Goal: Use online tool/utility

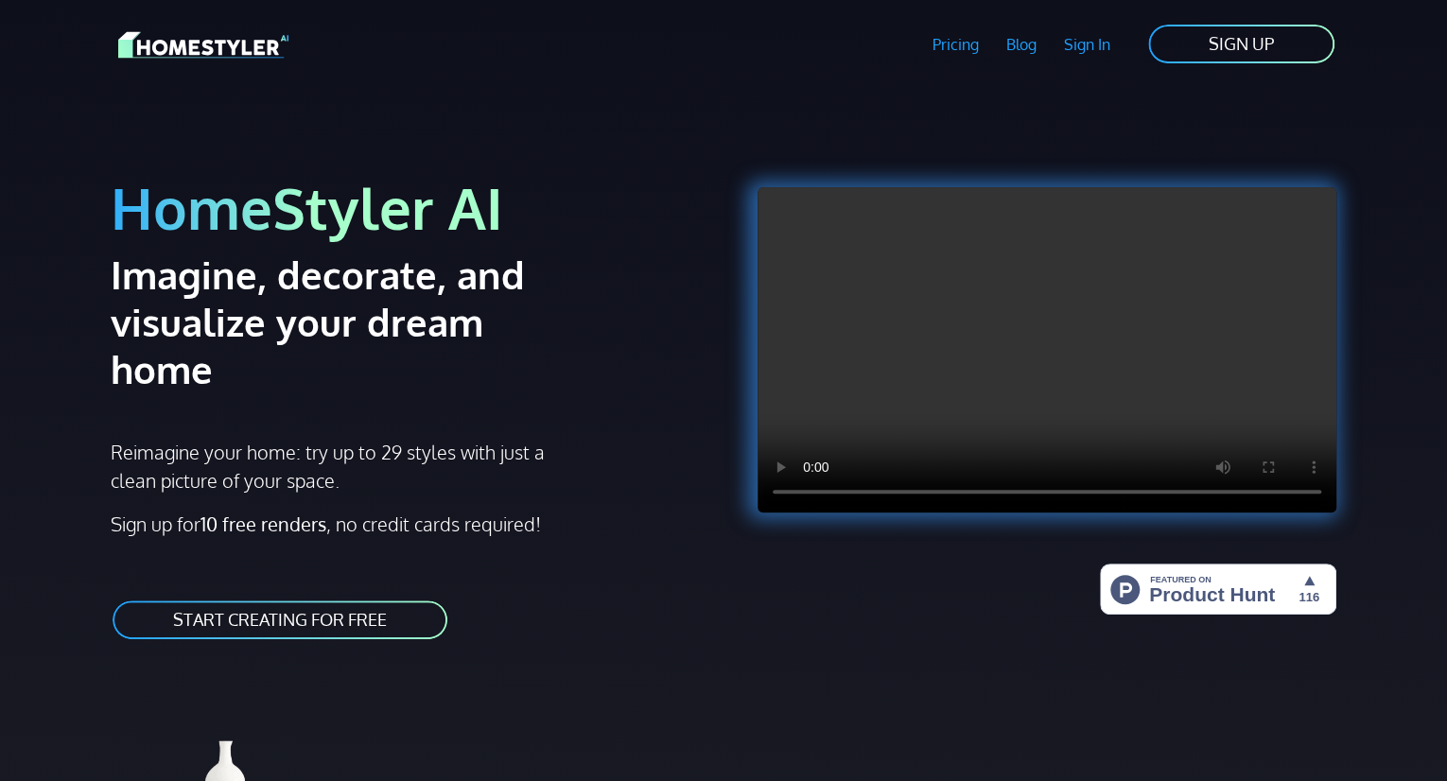
click at [341, 599] on link "START CREATING FOR FREE" at bounding box center [280, 620] width 339 height 43
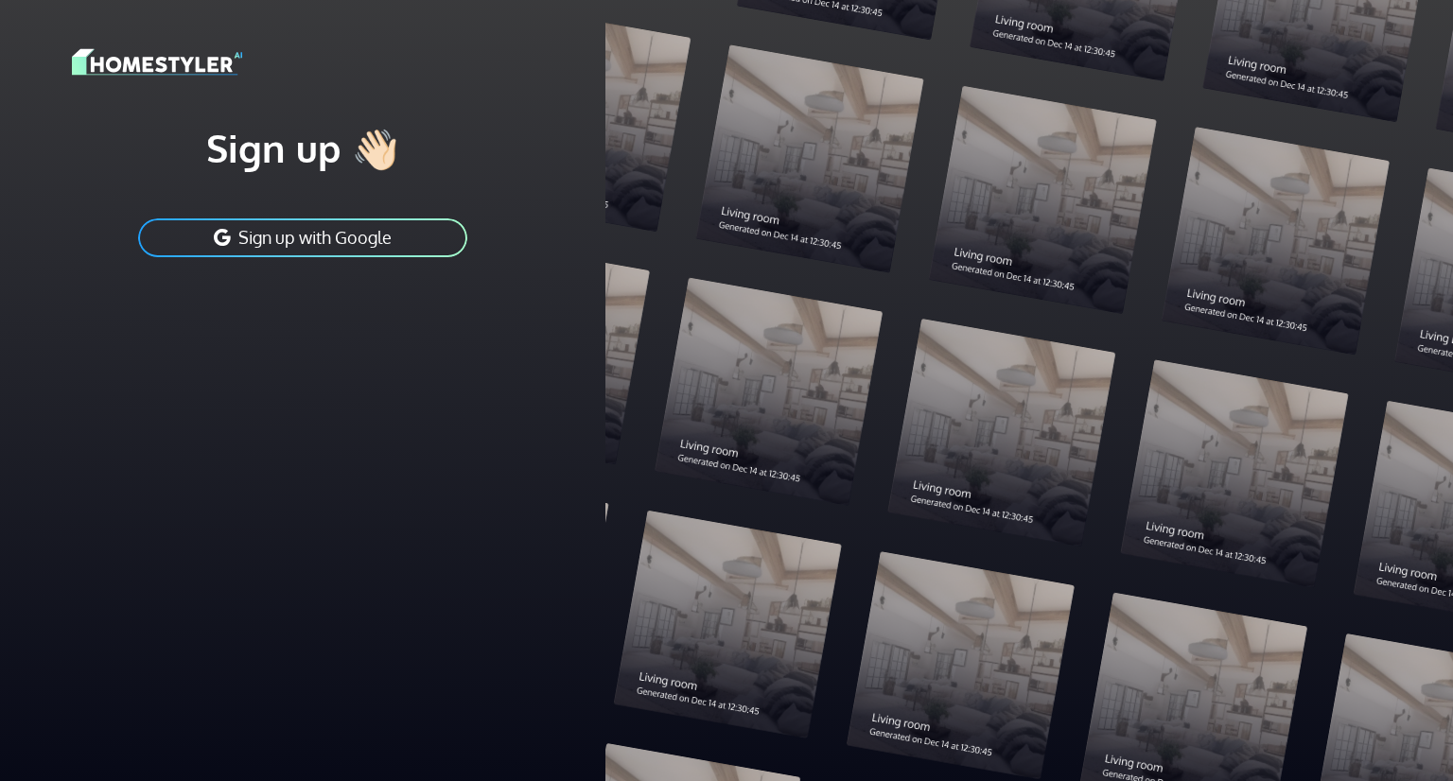
click at [416, 229] on button "Sign up with Google" at bounding box center [302, 238] width 333 height 43
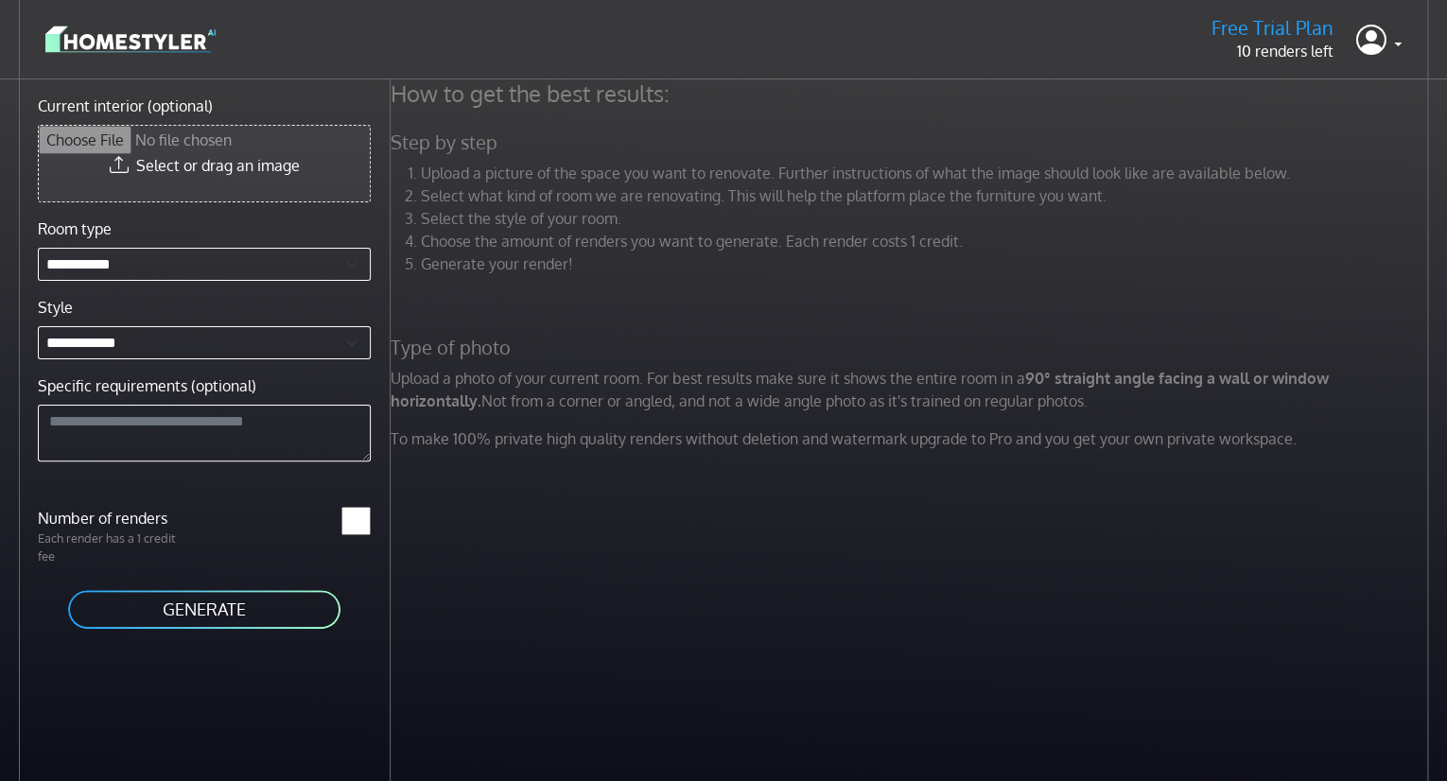
type input "**********"
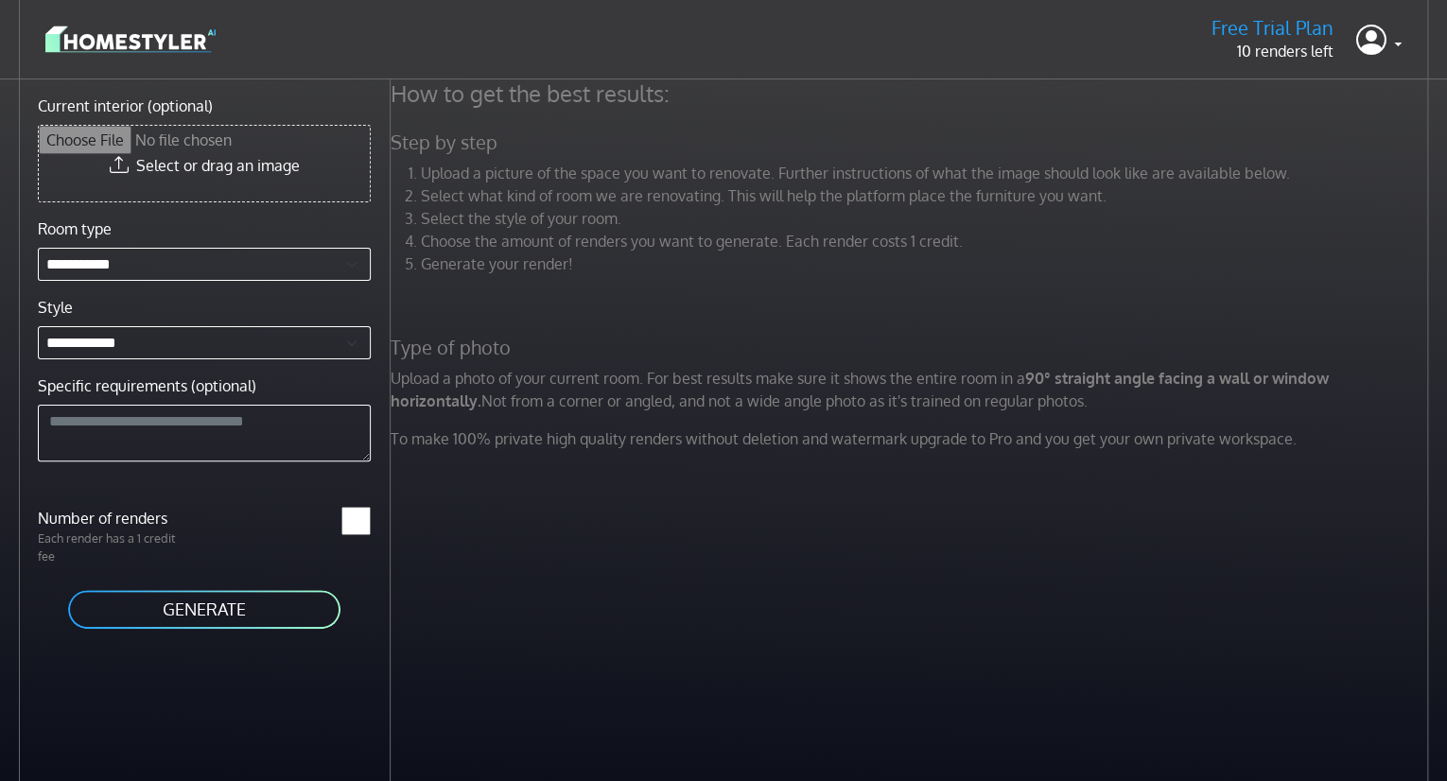
click at [196, 171] on input "Current interior (optional)" at bounding box center [204, 164] width 331 height 76
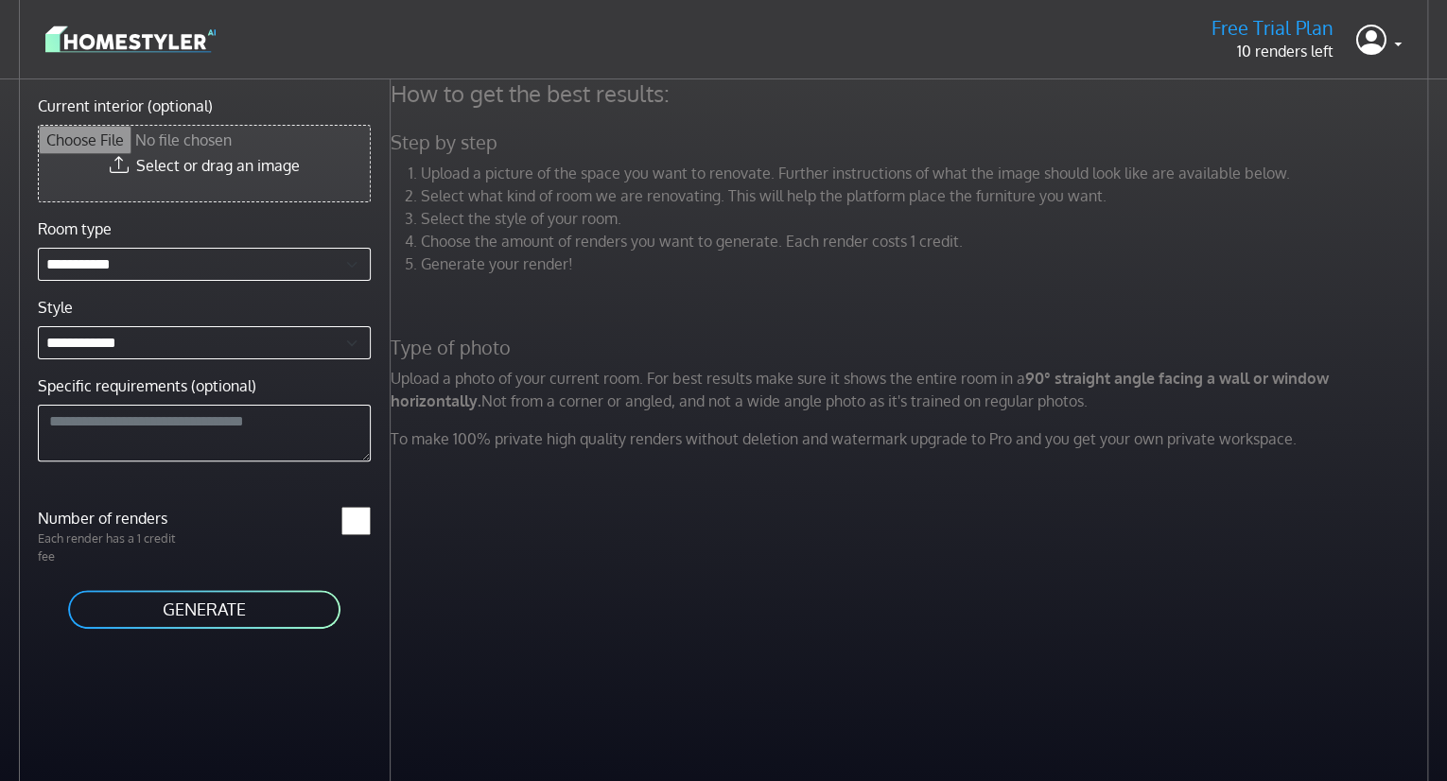
type input "**********"
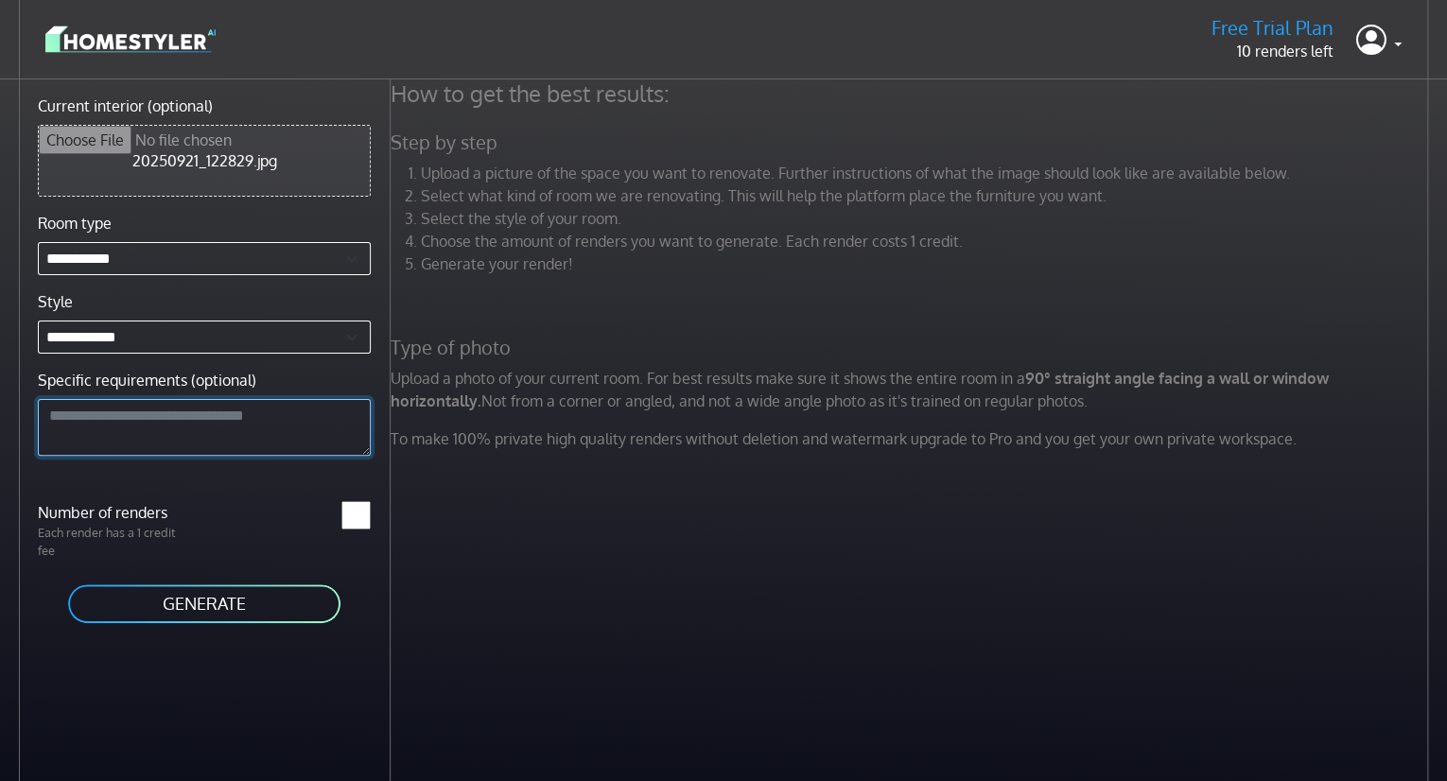
click at [100, 424] on textarea "Specific requirements (optional)" at bounding box center [204, 427] width 333 height 57
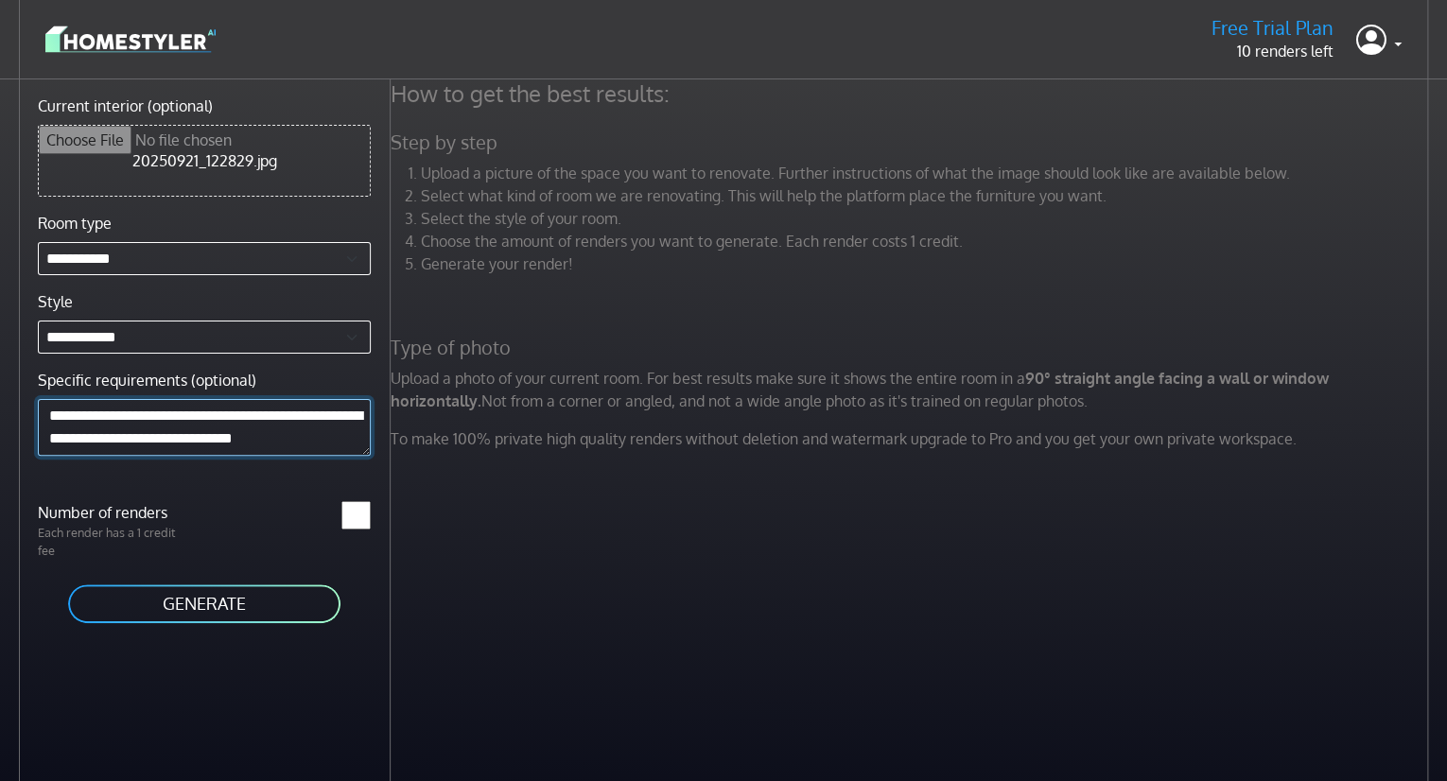
scroll to position [17, 0]
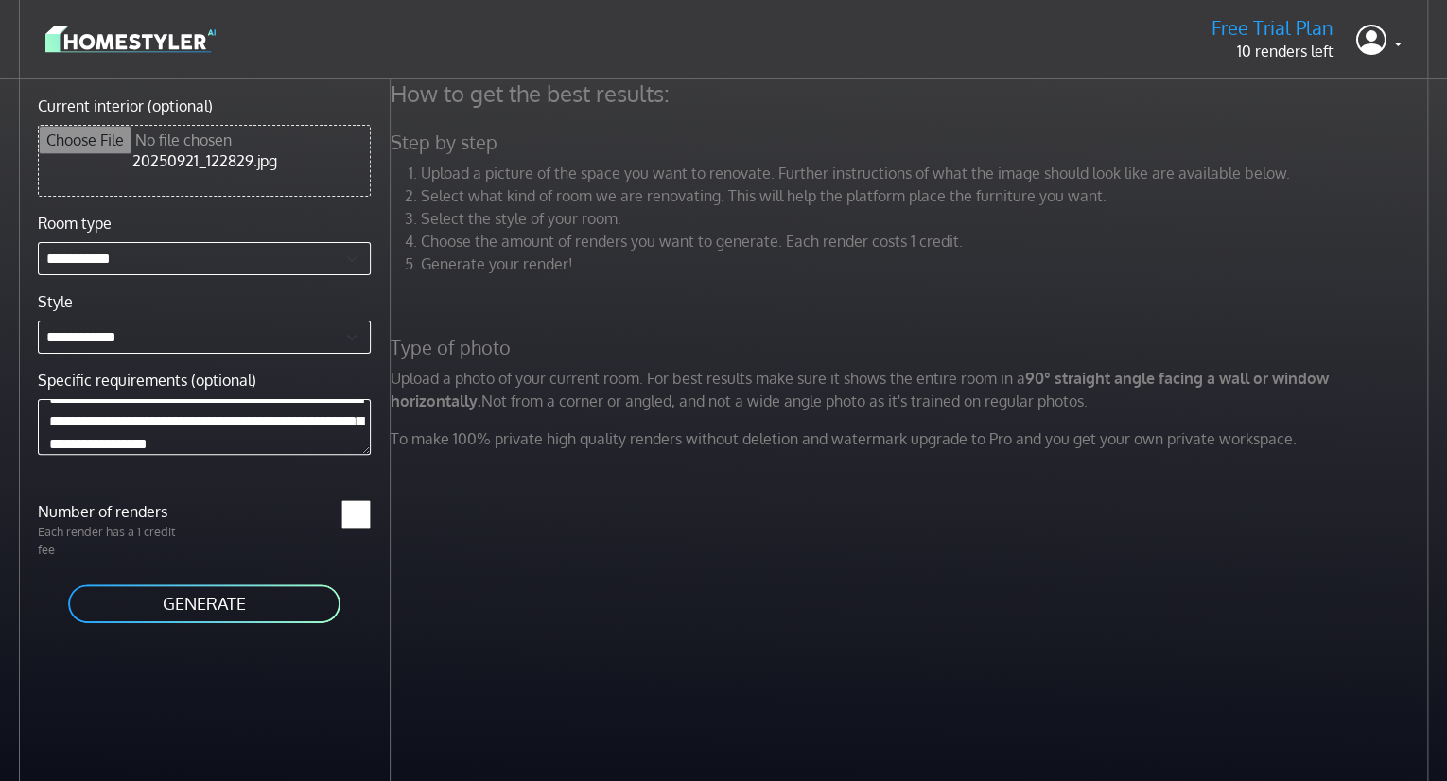
click at [172, 606] on button "GENERATE" at bounding box center [204, 604] width 276 height 43
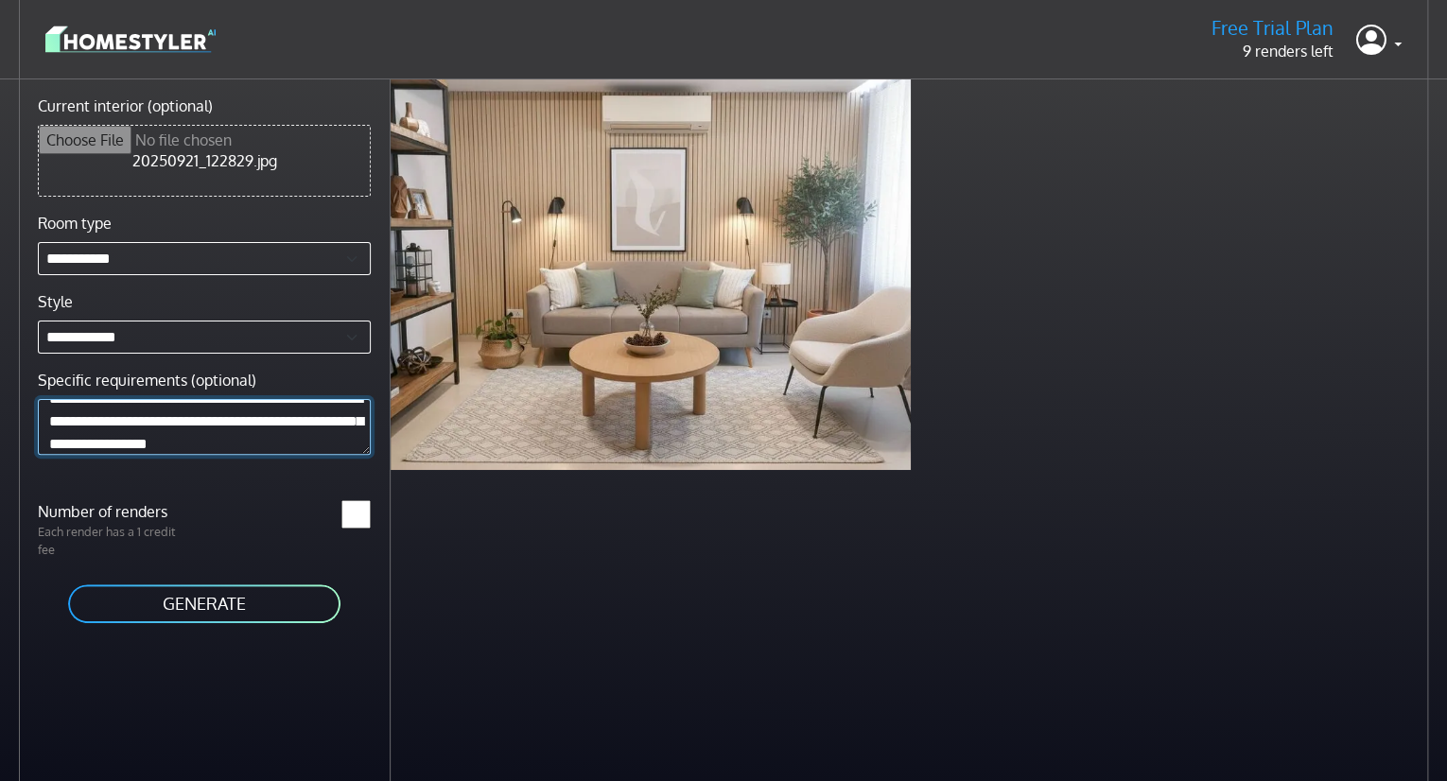
click at [230, 438] on textarea "**********" at bounding box center [204, 427] width 333 height 56
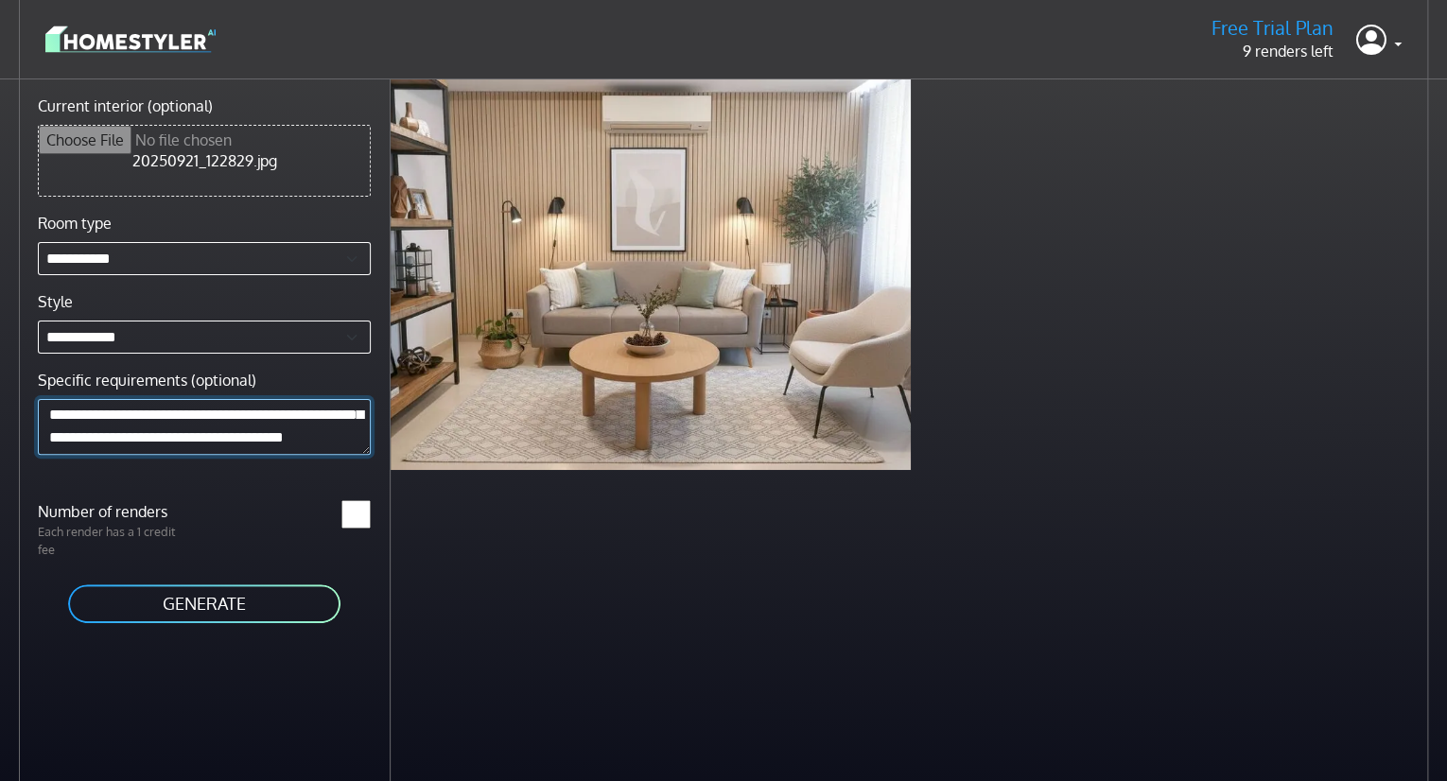
scroll to position [40, 0]
click at [269, 594] on button "GENERATE" at bounding box center [204, 604] width 276 height 43
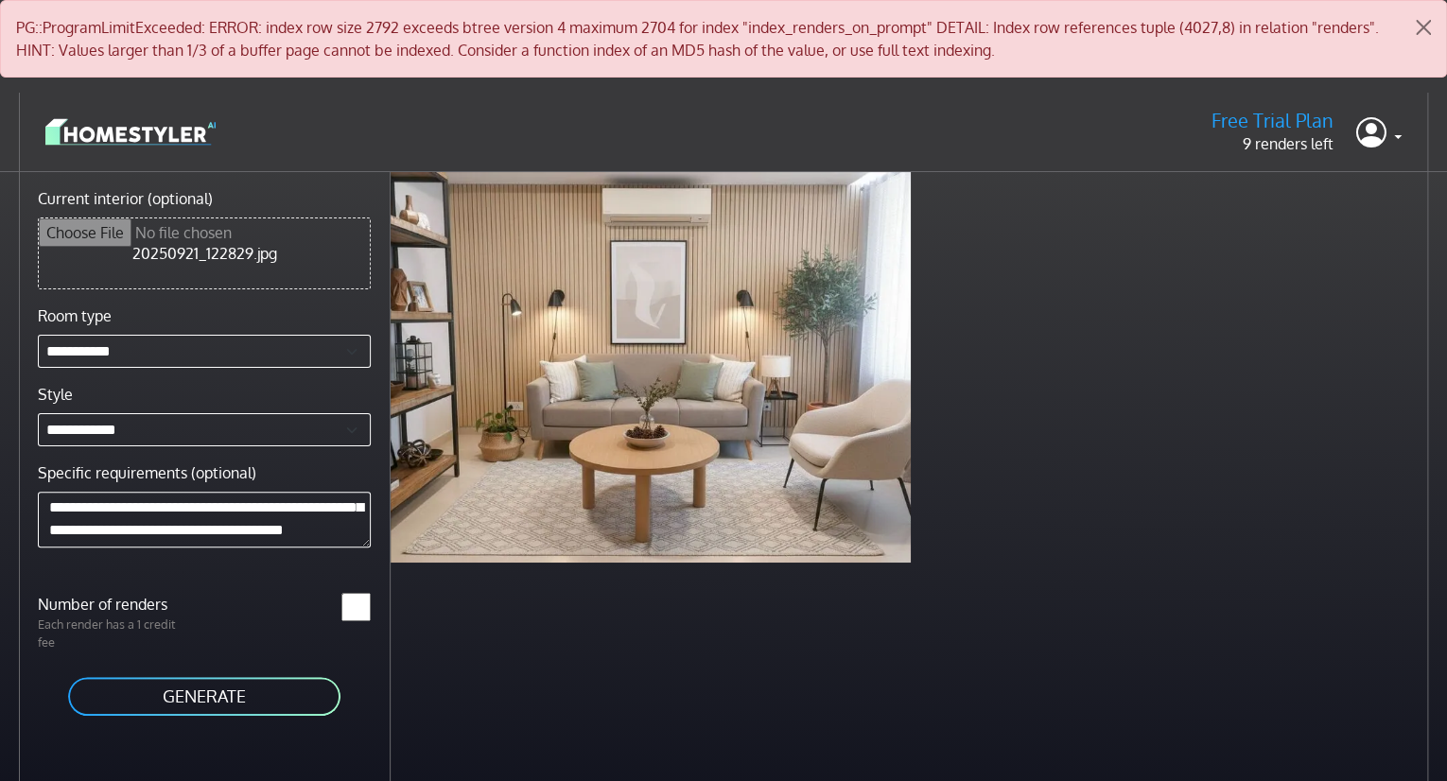
scroll to position [0, 0]
click at [114, 534] on textarea "**********" at bounding box center [204, 520] width 333 height 56
type textarea "**********"
click at [245, 695] on button "GENERATE" at bounding box center [204, 696] width 276 height 43
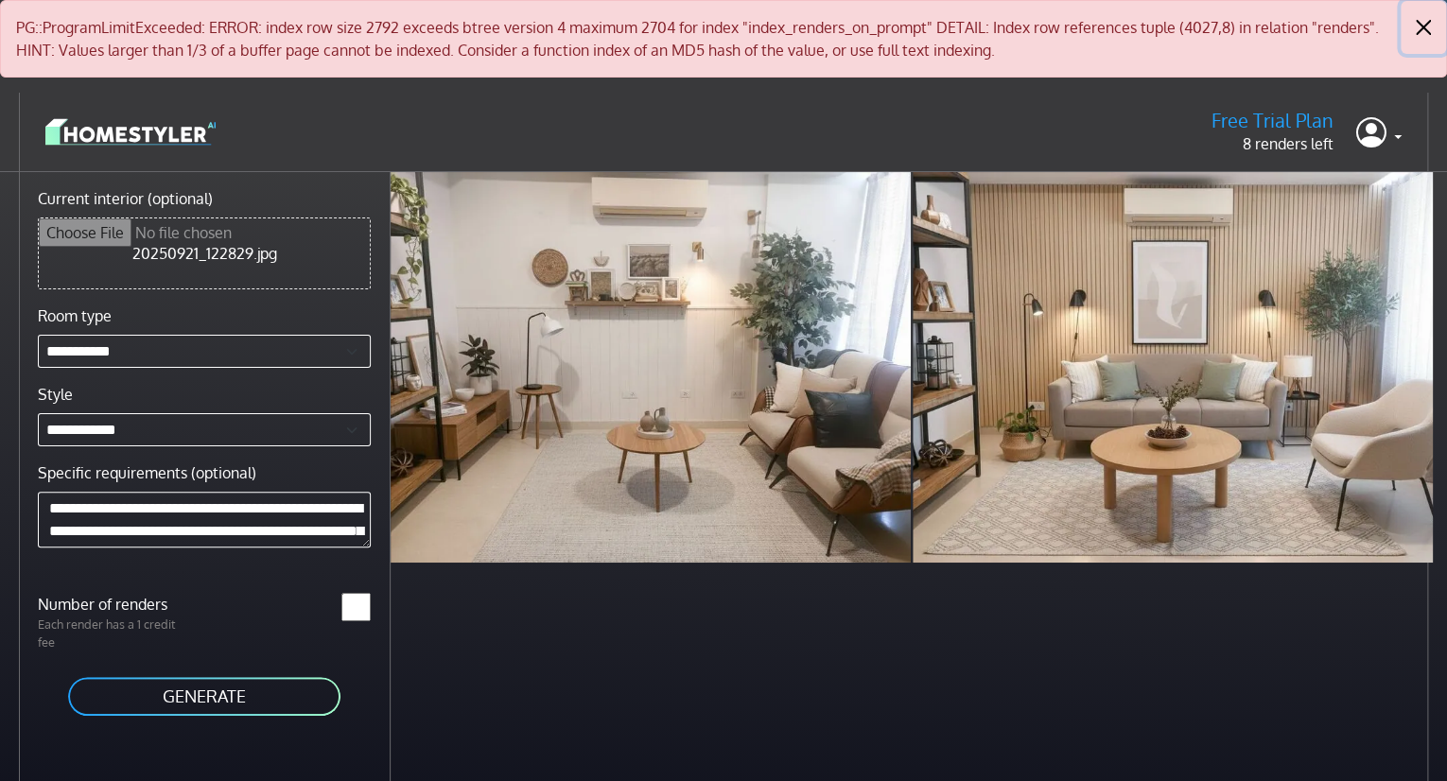
click at [1428, 26] on button "Close" at bounding box center [1423, 27] width 45 height 53
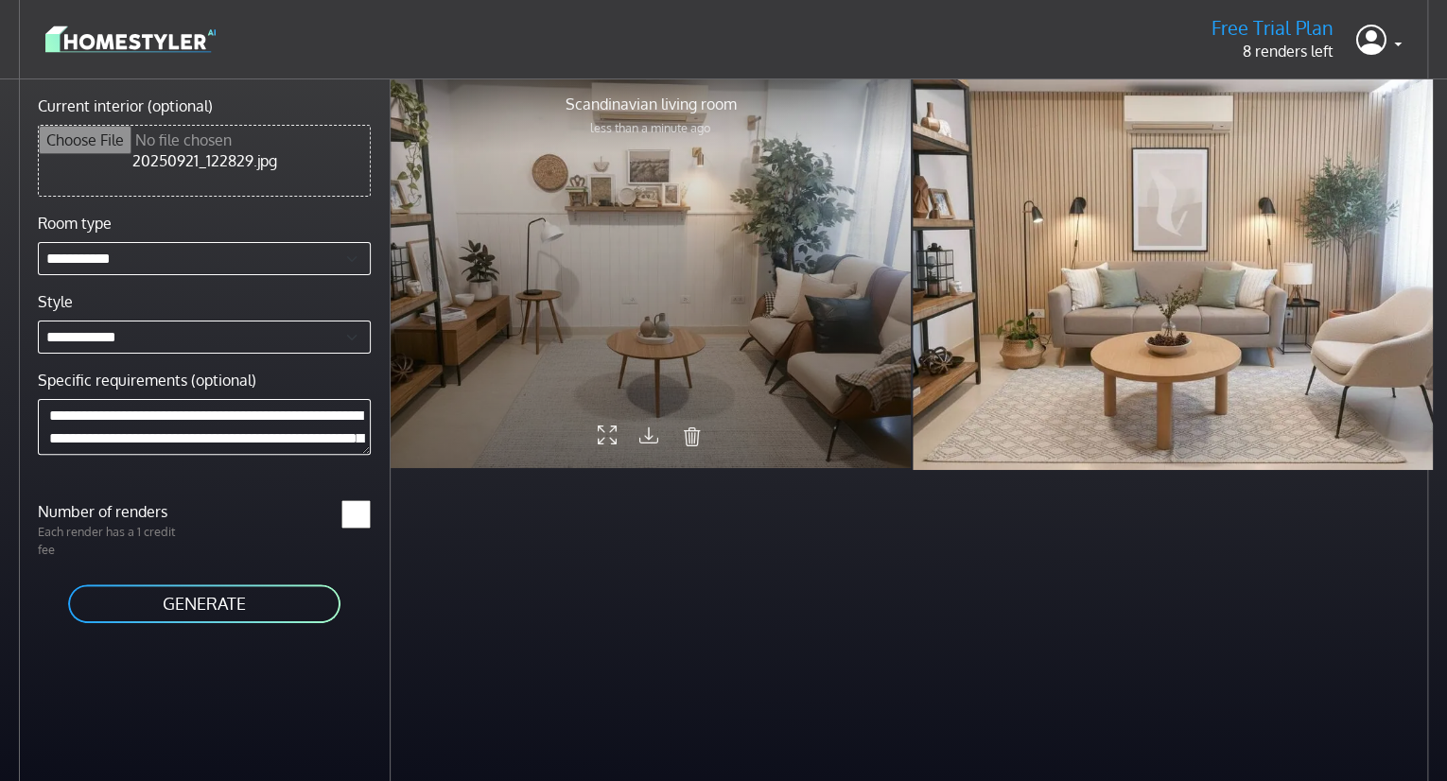
click at [707, 296] on div at bounding box center [651, 273] width 520 height 391
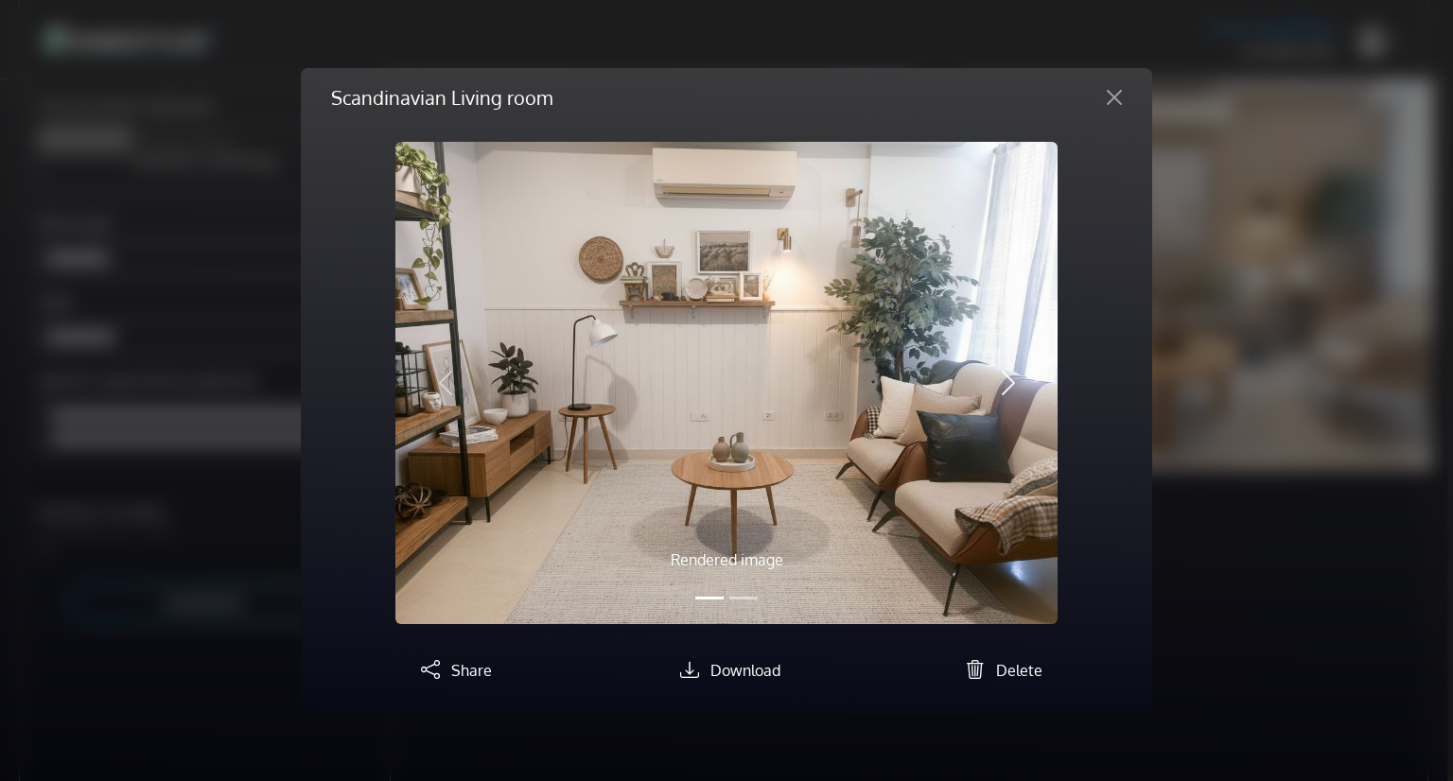
click at [1005, 387] on span "button" at bounding box center [1008, 383] width 30 height 30
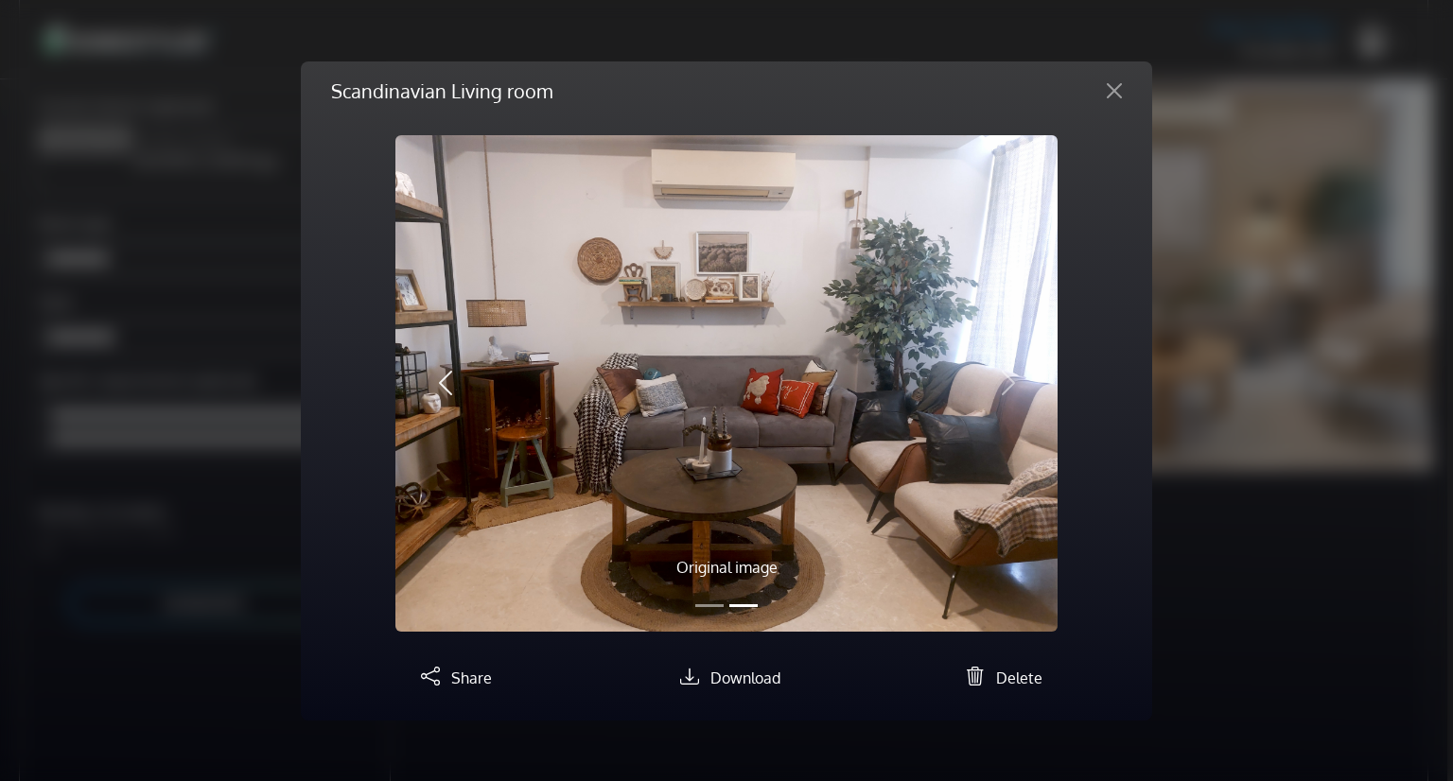
click at [445, 384] on span "button" at bounding box center [445, 383] width 30 height 30
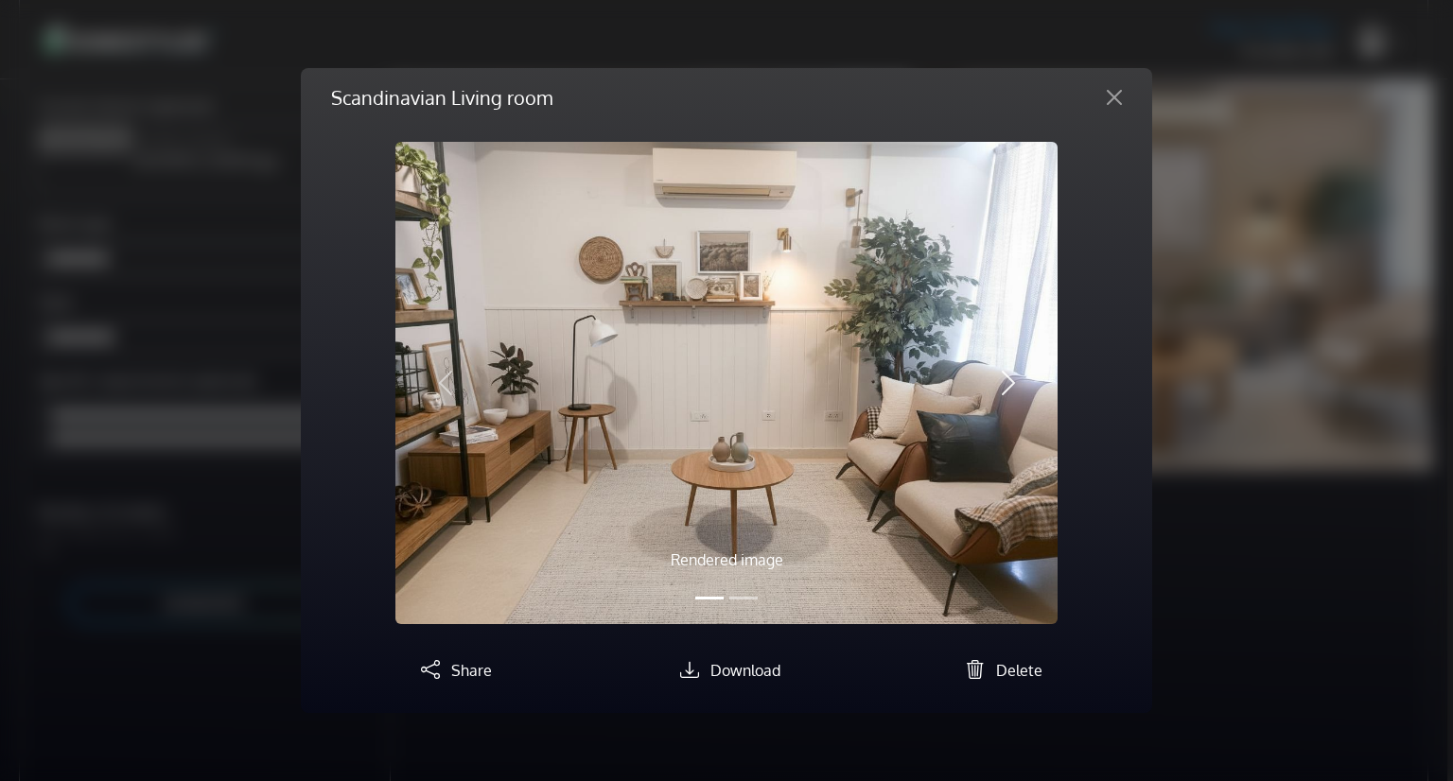
click at [1006, 378] on span "button" at bounding box center [1008, 383] width 30 height 30
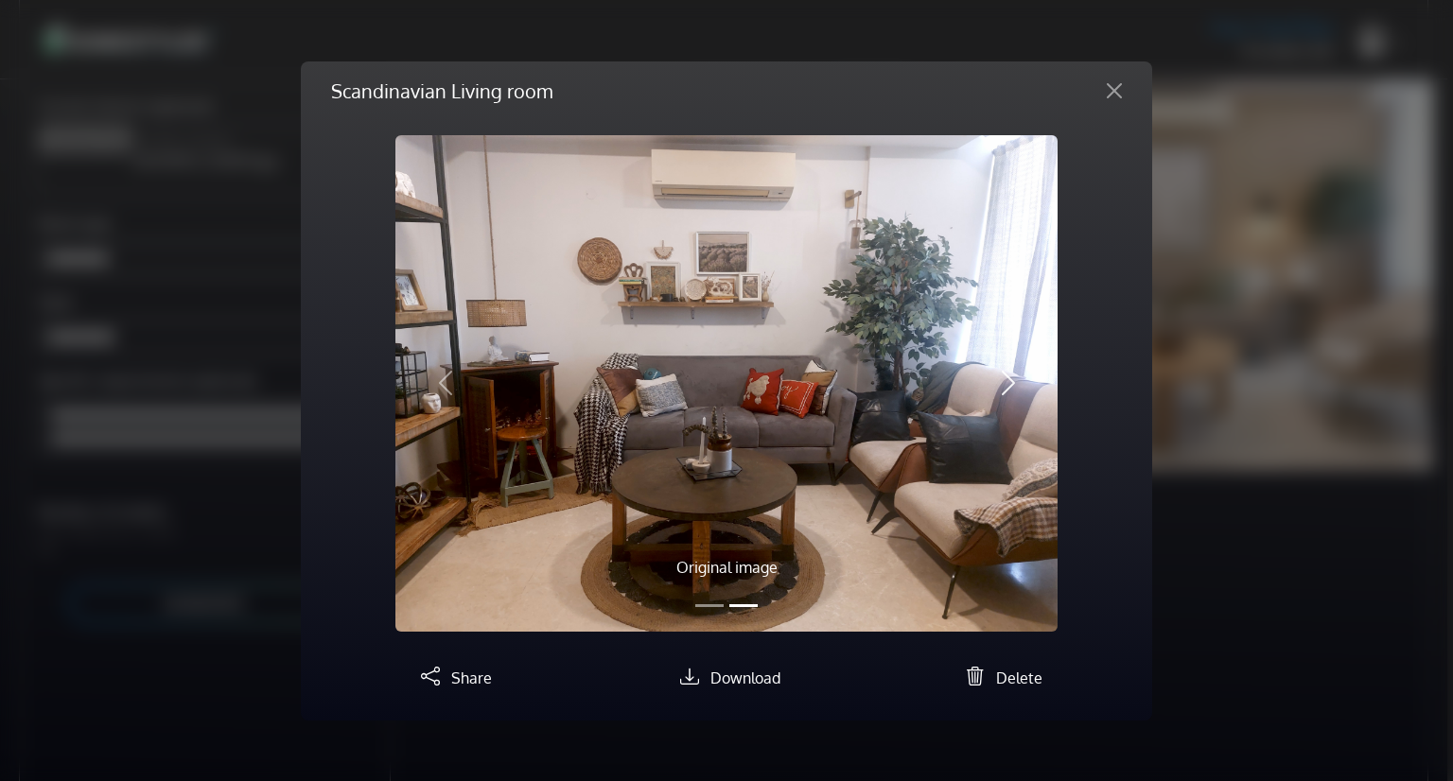
click at [1009, 393] on span "button" at bounding box center [1008, 383] width 30 height 30
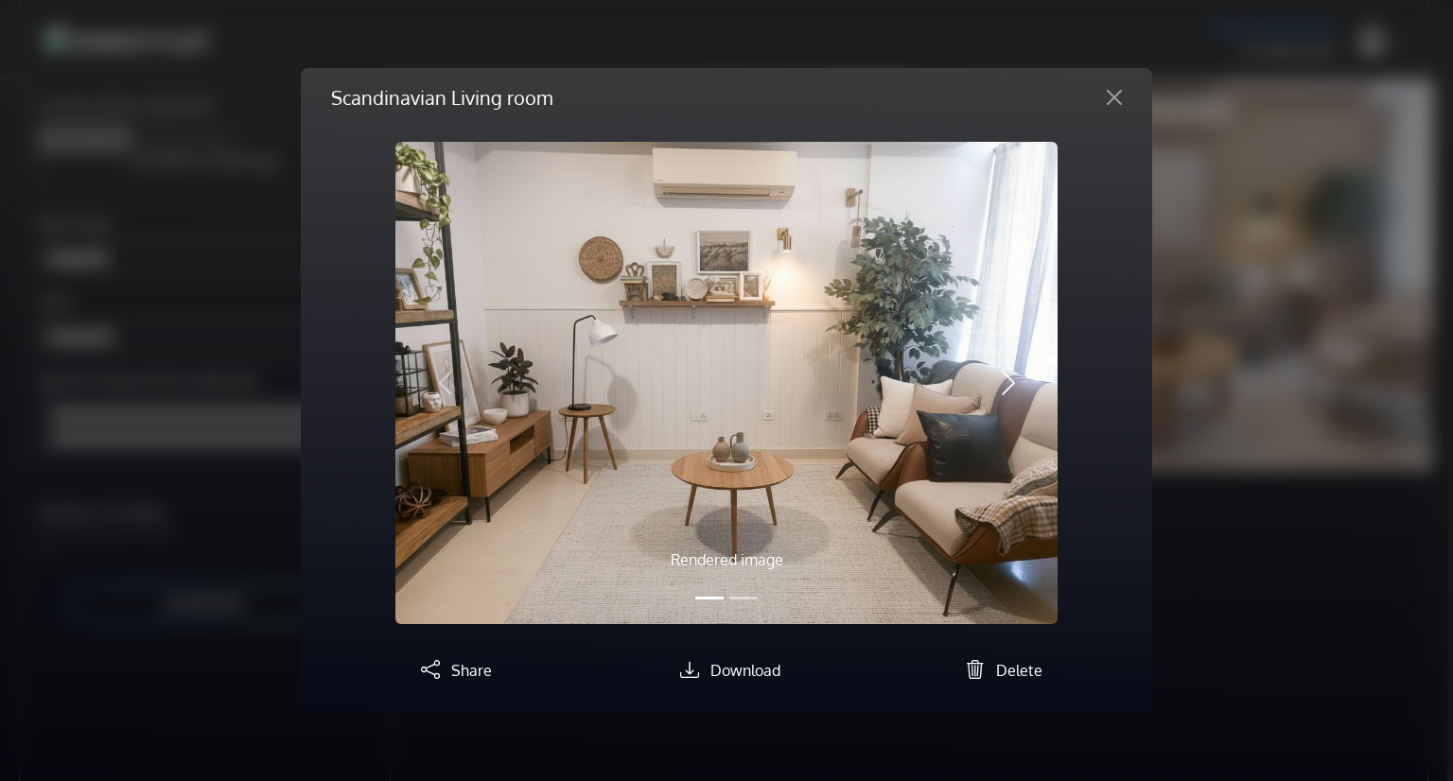
click at [1009, 393] on span "button" at bounding box center [1008, 383] width 30 height 30
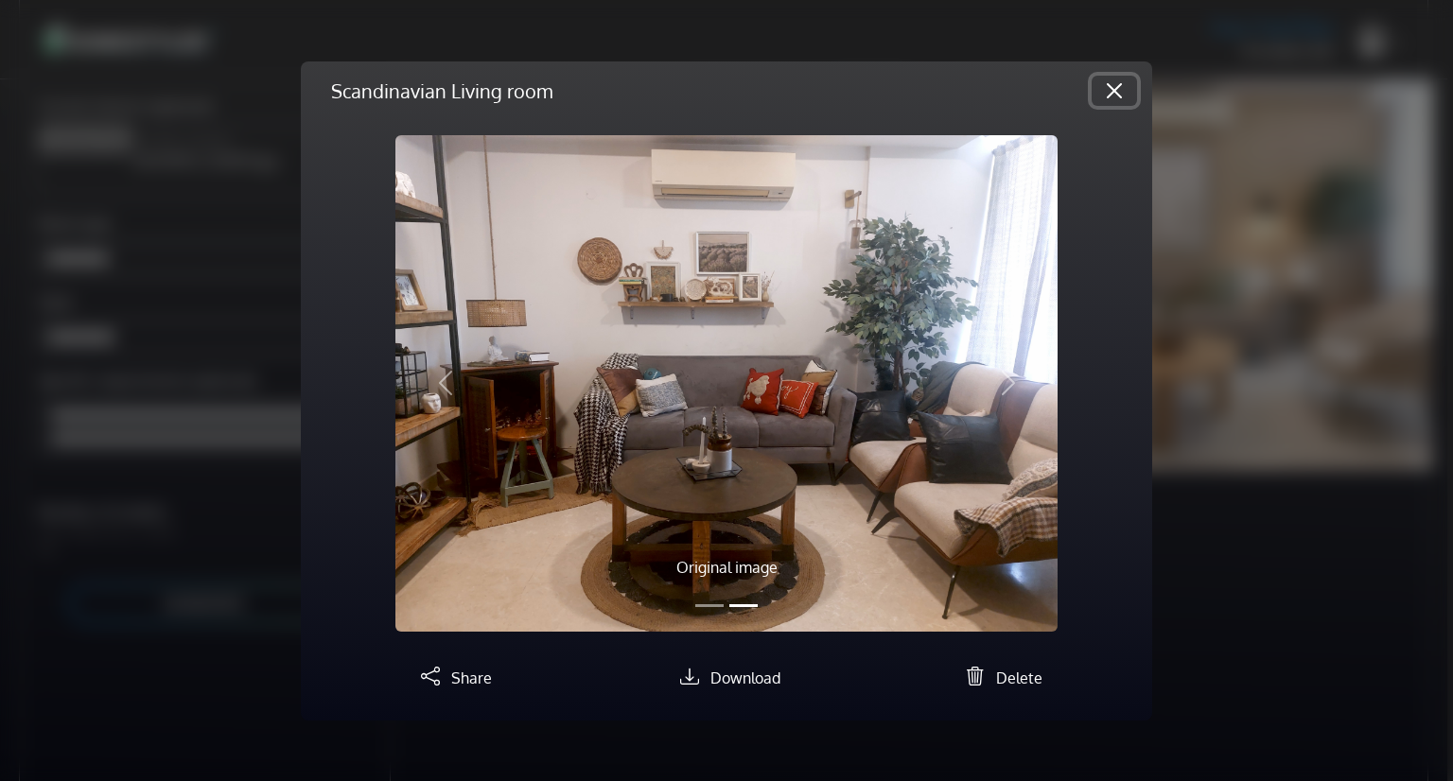
click at [1117, 81] on button "Close" at bounding box center [1114, 91] width 45 height 30
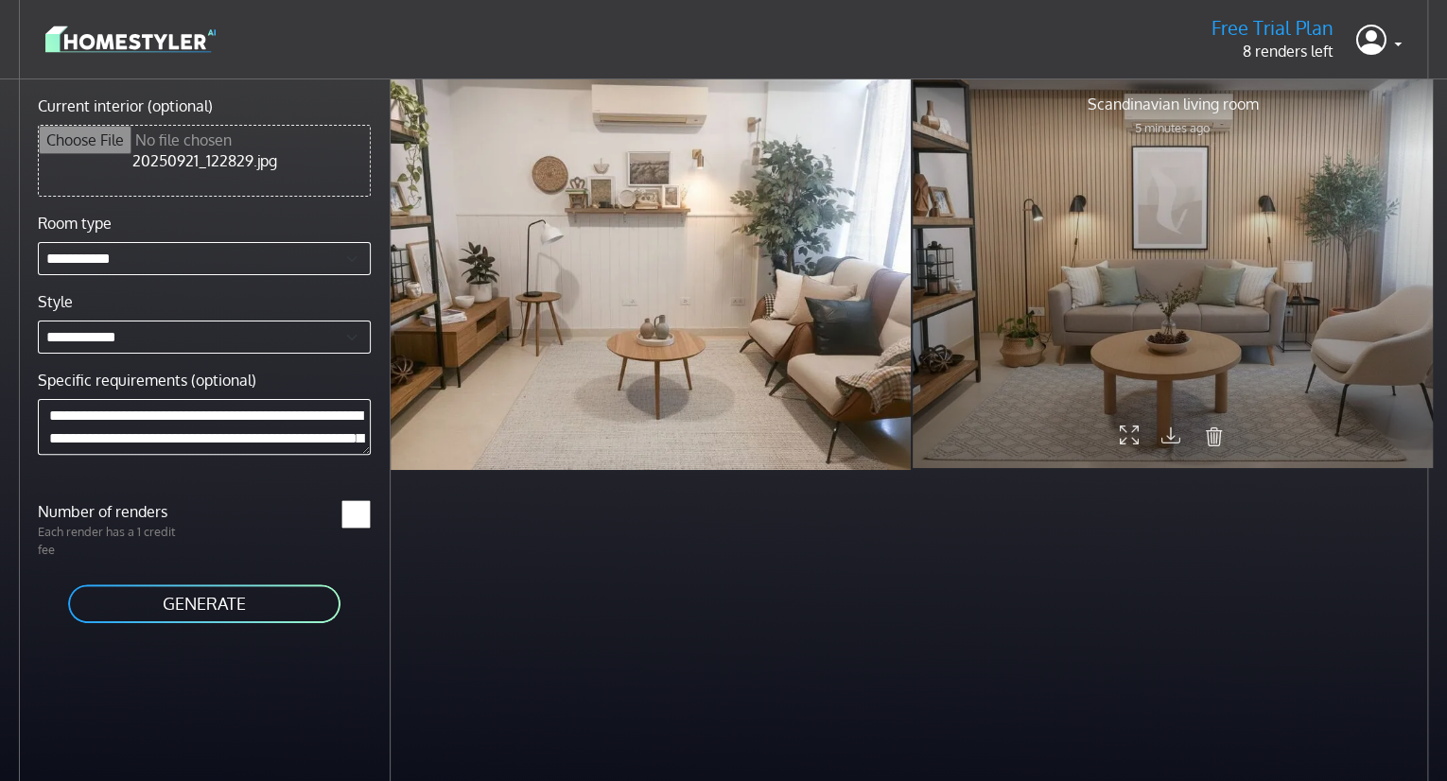
click at [1174, 258] on div at bounding box center [1173, 273] width 520 height 391
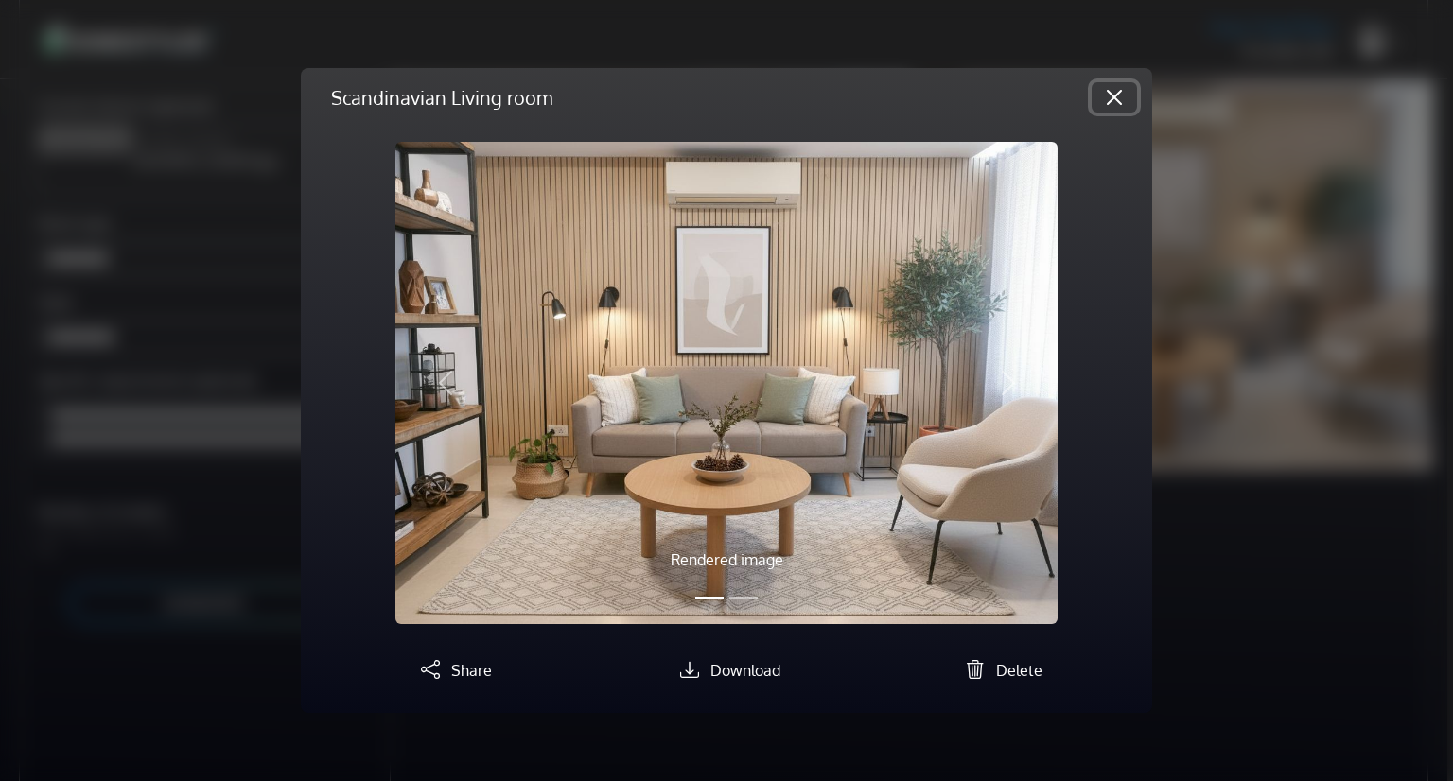
click at [1113, 109] on button "Close" at bounding box center [1114, 97] width 45 height 30
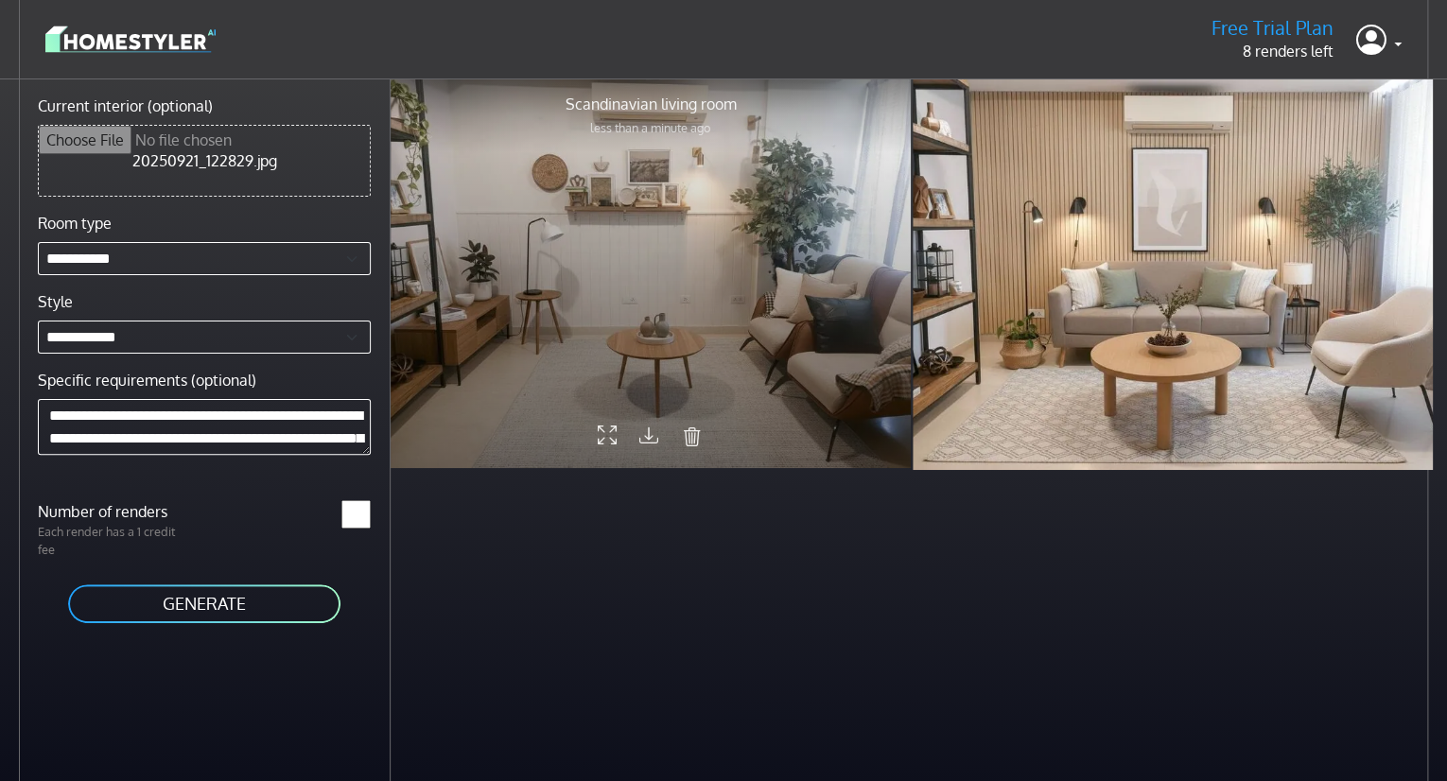
click at [645, 291] on div at bounding box center [651, 273] width 520 height 391
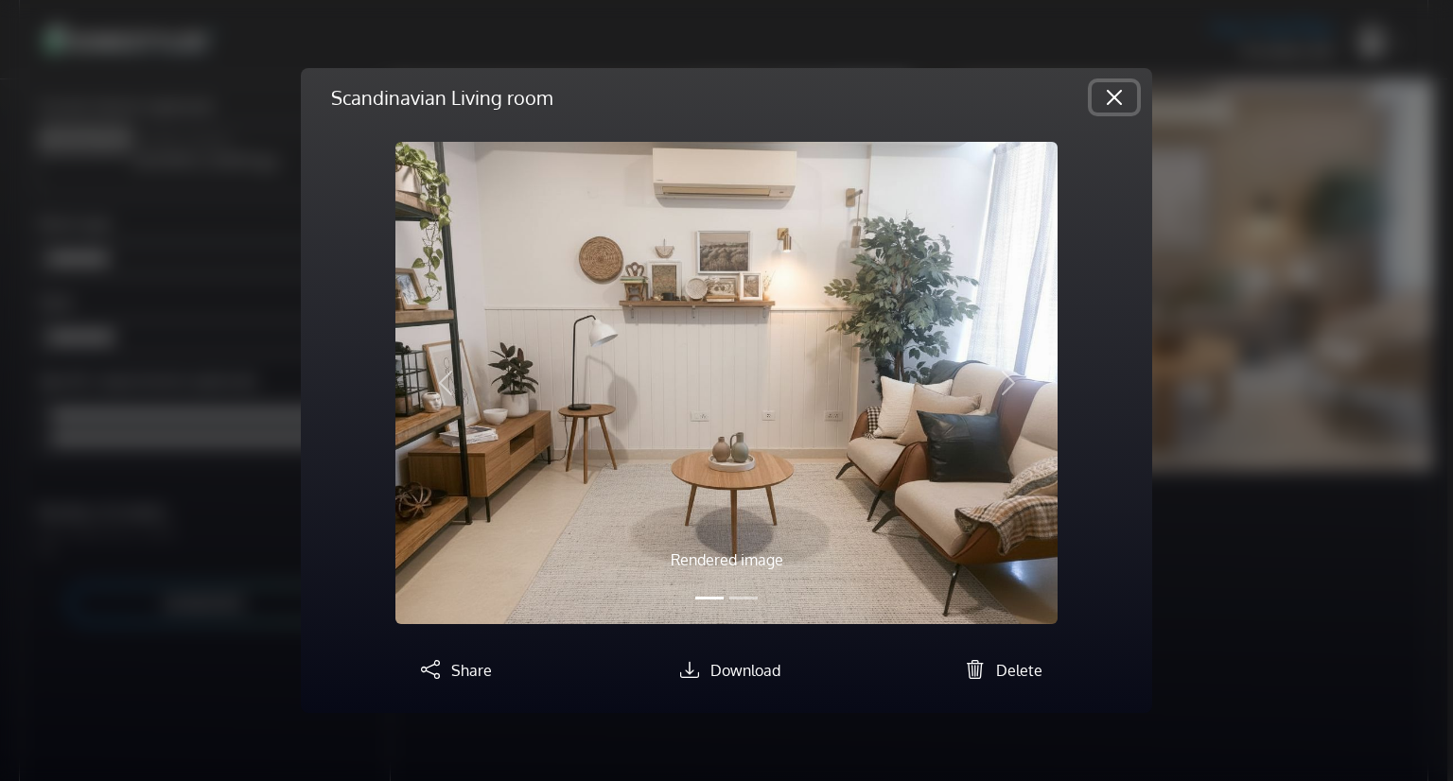
click at [1120, 99] on button "Close" at bounding box center [1114, 97] width 45 height 30
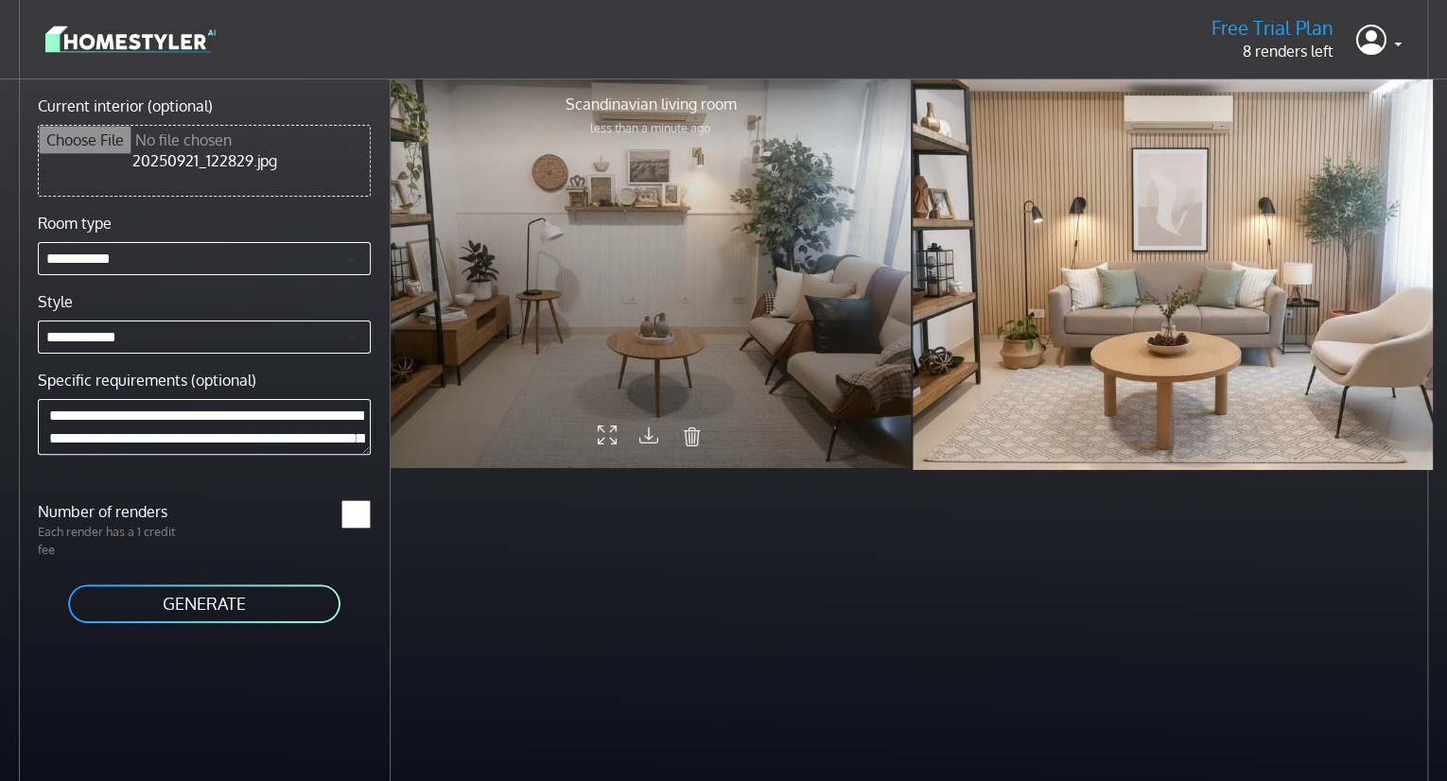
click at [707, 283] on div at bounding box center [651, 273] width 520 height 391
